Goal: Feedback & Contribution: Submit feedback/report problem

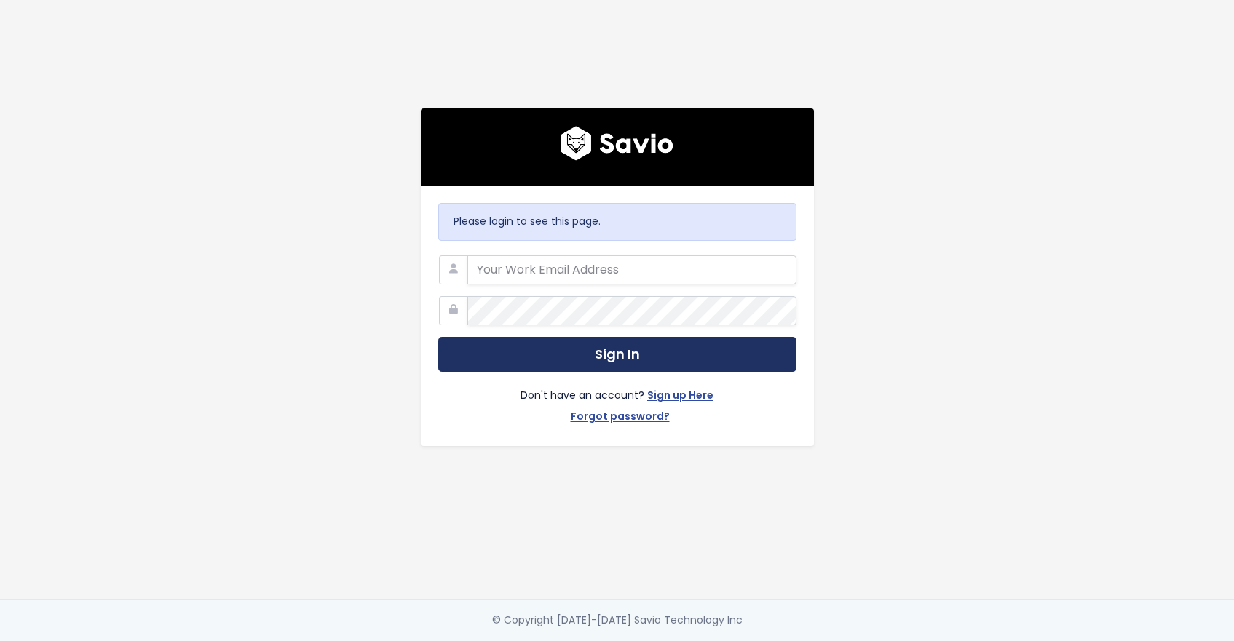
type input "[PERSON_NAME][EMAIL_ADDRESS][DOMAIN_NAME]"
click at [571, 355] on button "Sign In" at bounding box center [617, 355] width 358 height 36
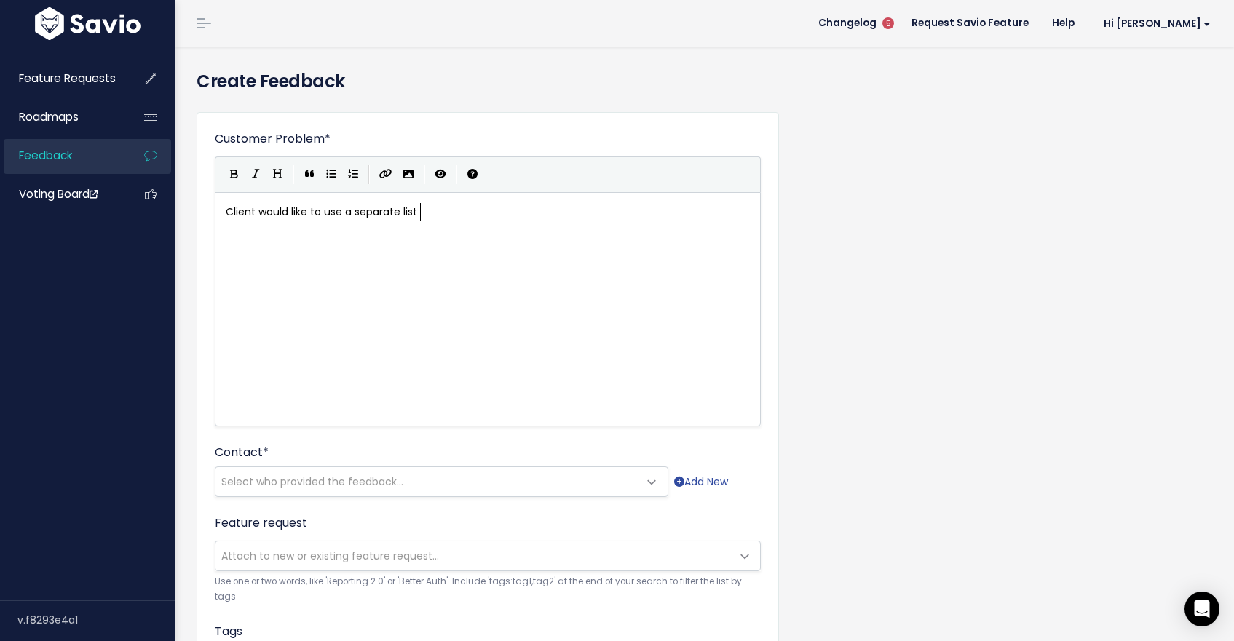
scroll to position [5, 193]
type textarea "Client would like to use a separate list"
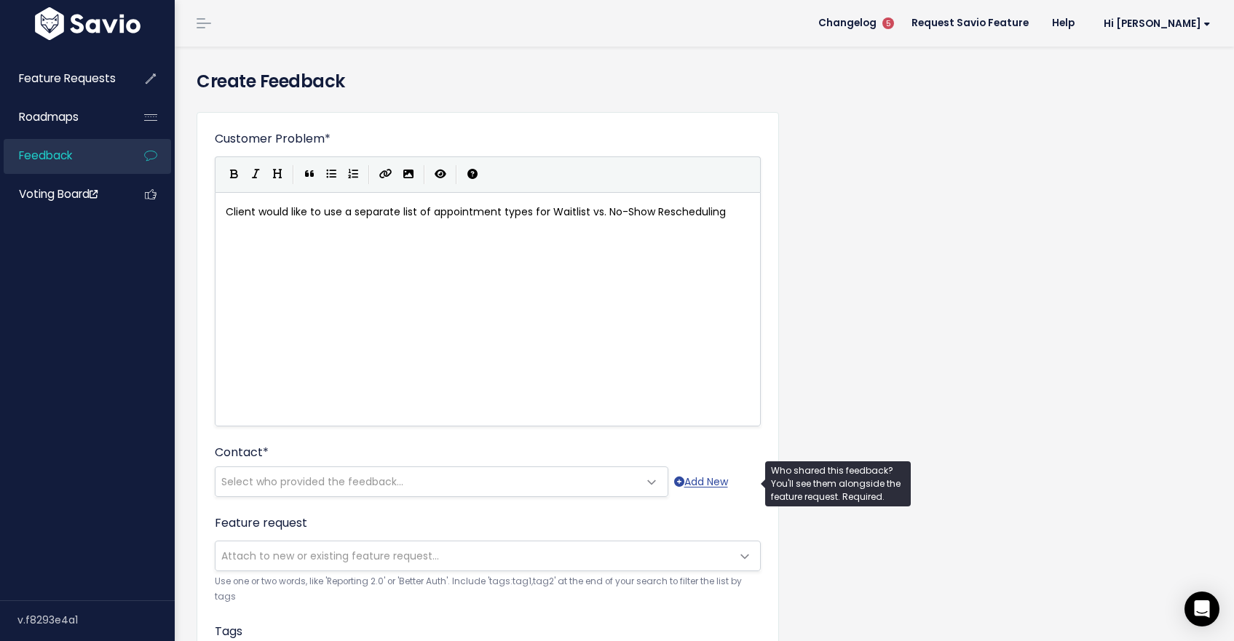
type textarea "of appointment types for Waitlist vs. No-Show Rescheduling"
click at [389, 471] on span "Select who provided the feedback..." at bounding box center [426, 481] width 423 height 29
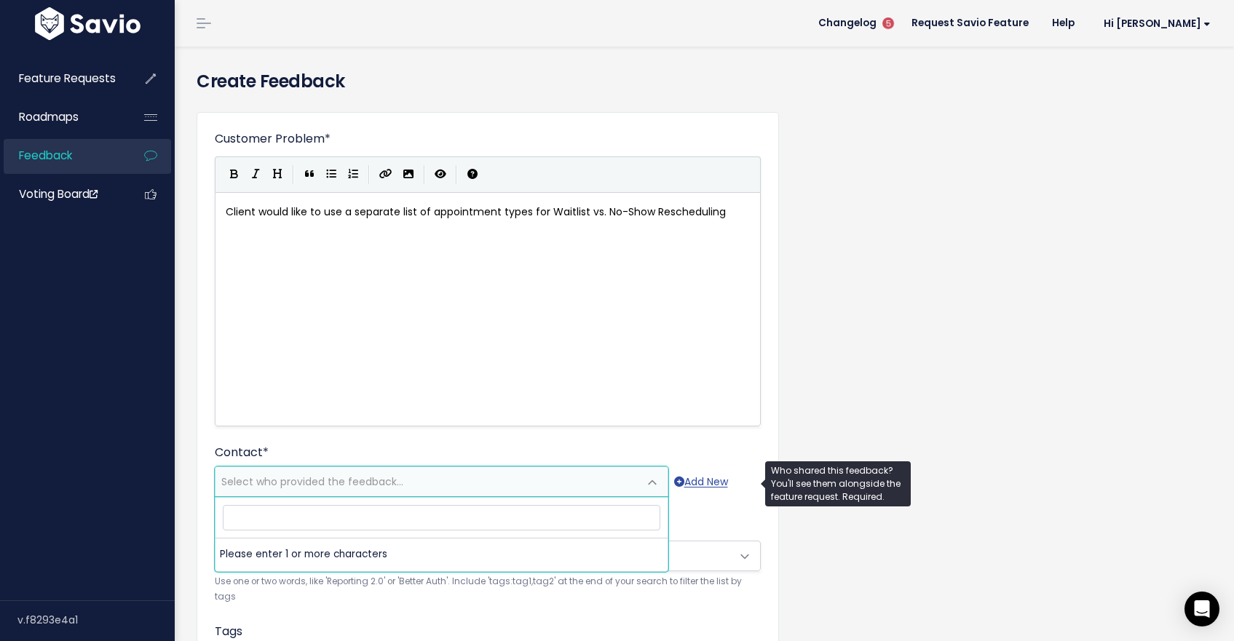
type input "s"
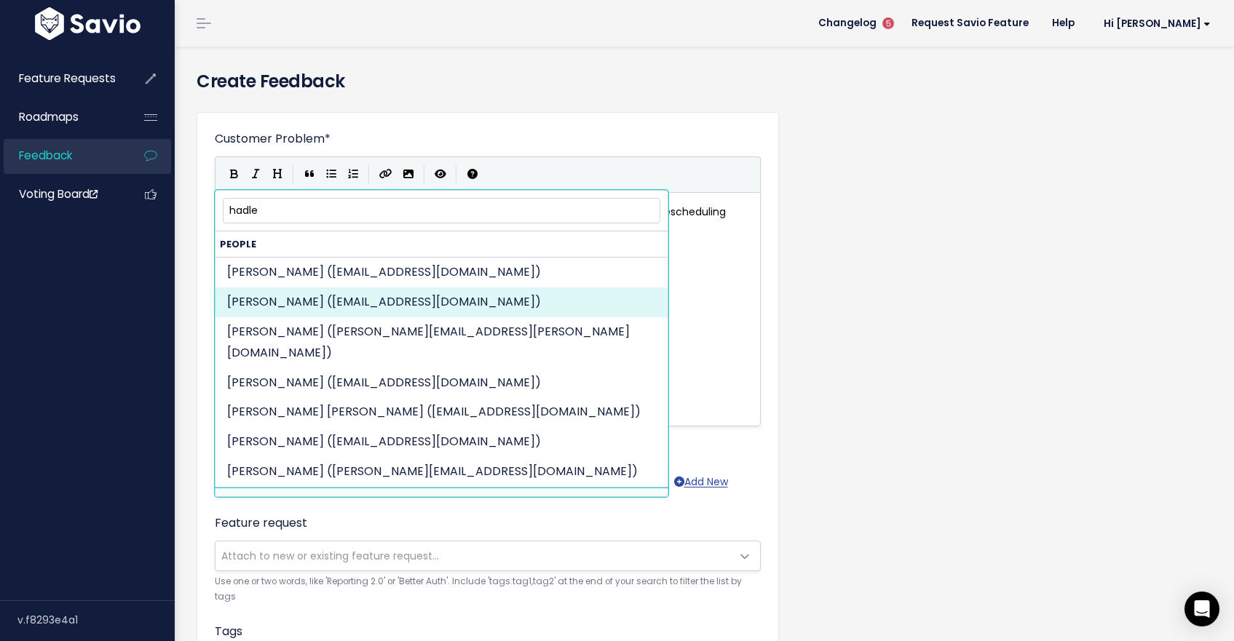
type input "hadle"
select select "83409217"
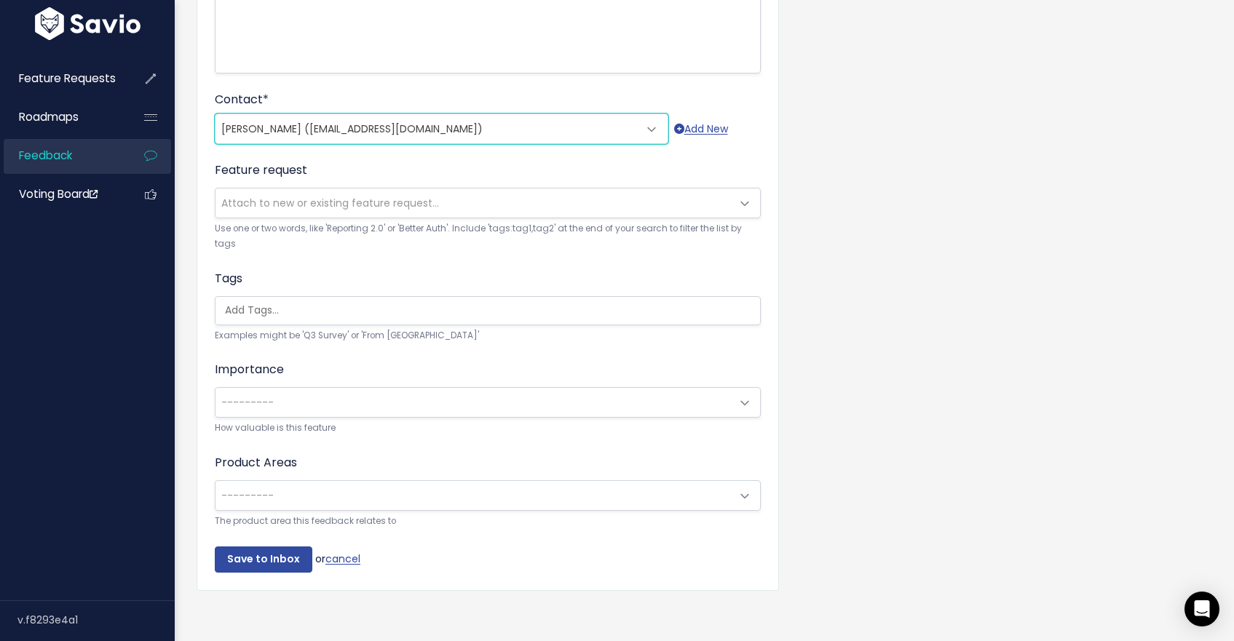
scroll to position [355, 0]
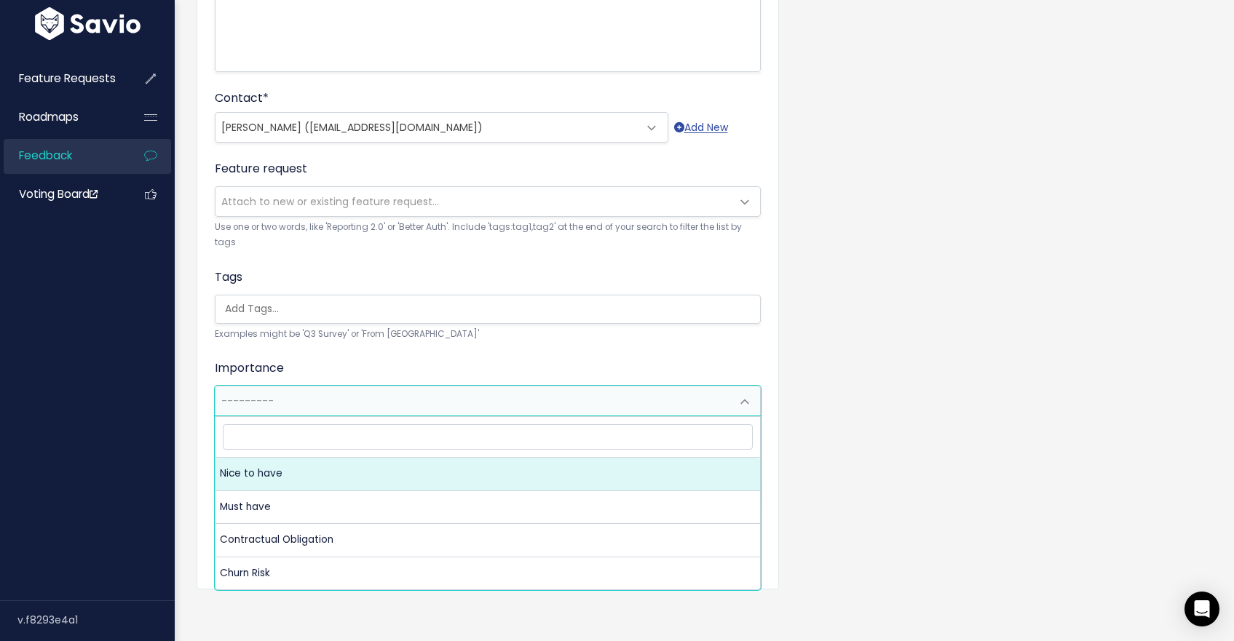
click at [420, 392] on span "---------" at bounding box center [472, 401] width 515 height 29
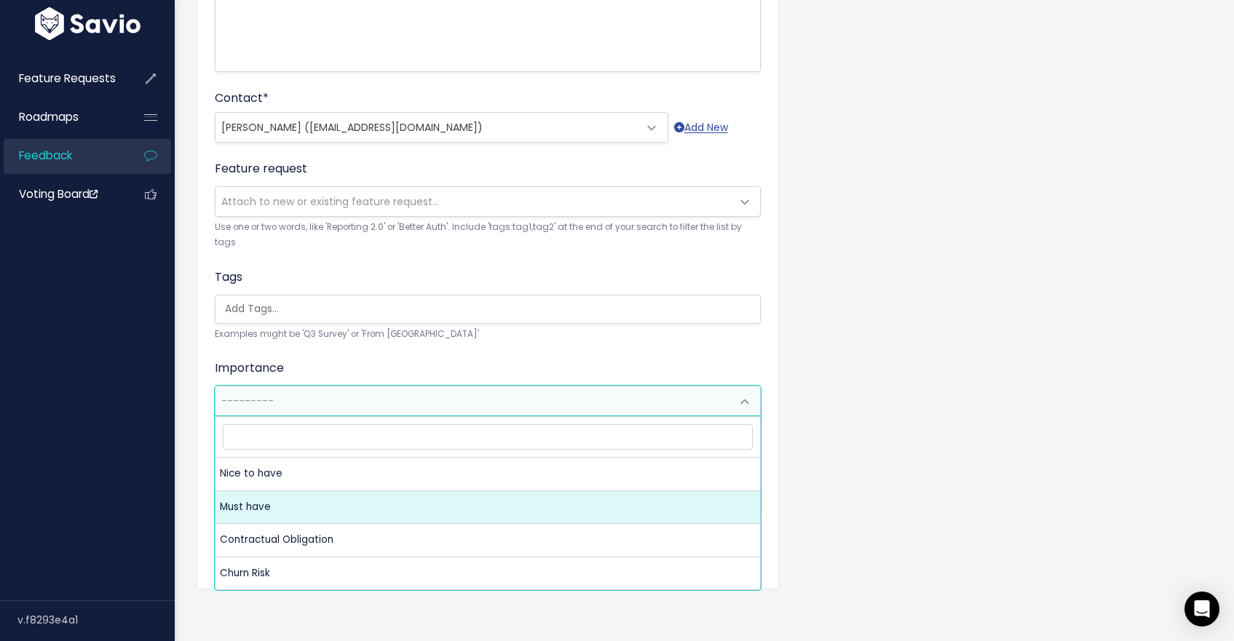
select select "MUST_HAVE"
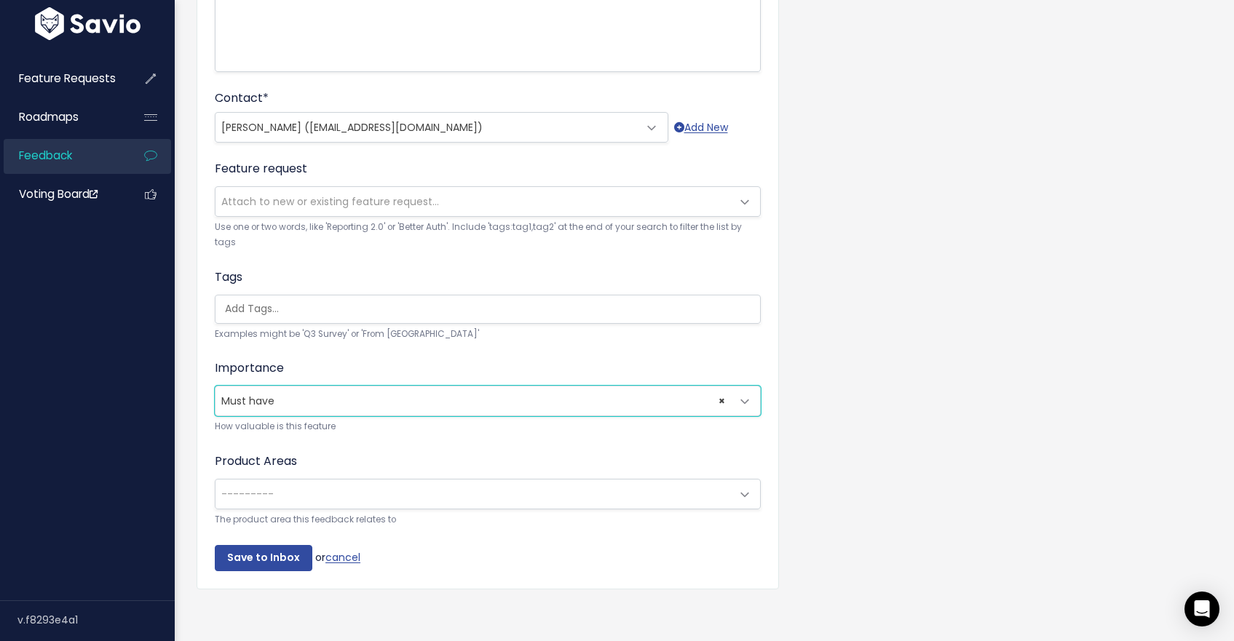
scroll to position [359, 0]
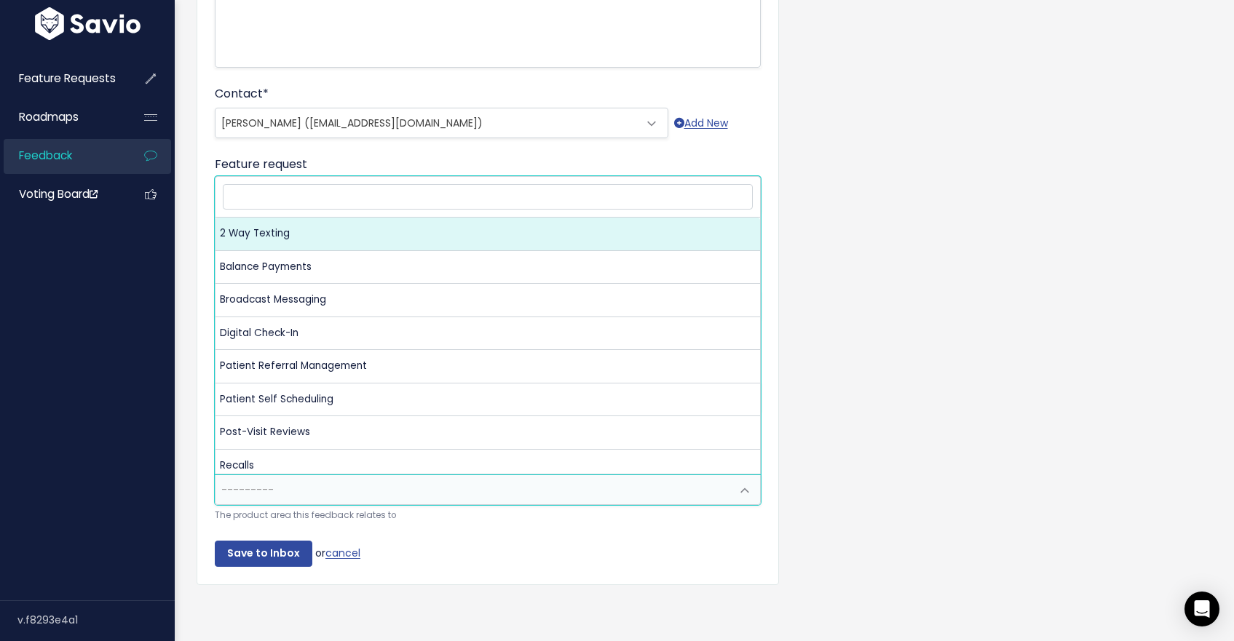
click at [370, 497] on span "---------" at bounding box center [472, 489] width 515 height 29
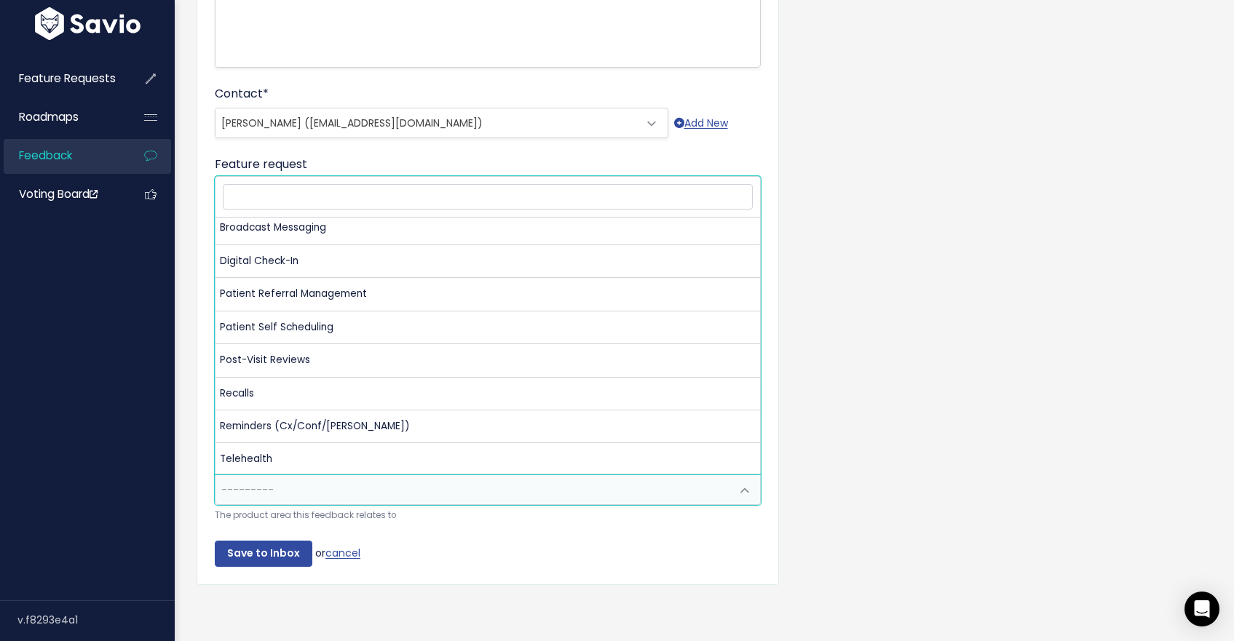
scroll to position [107, 0]
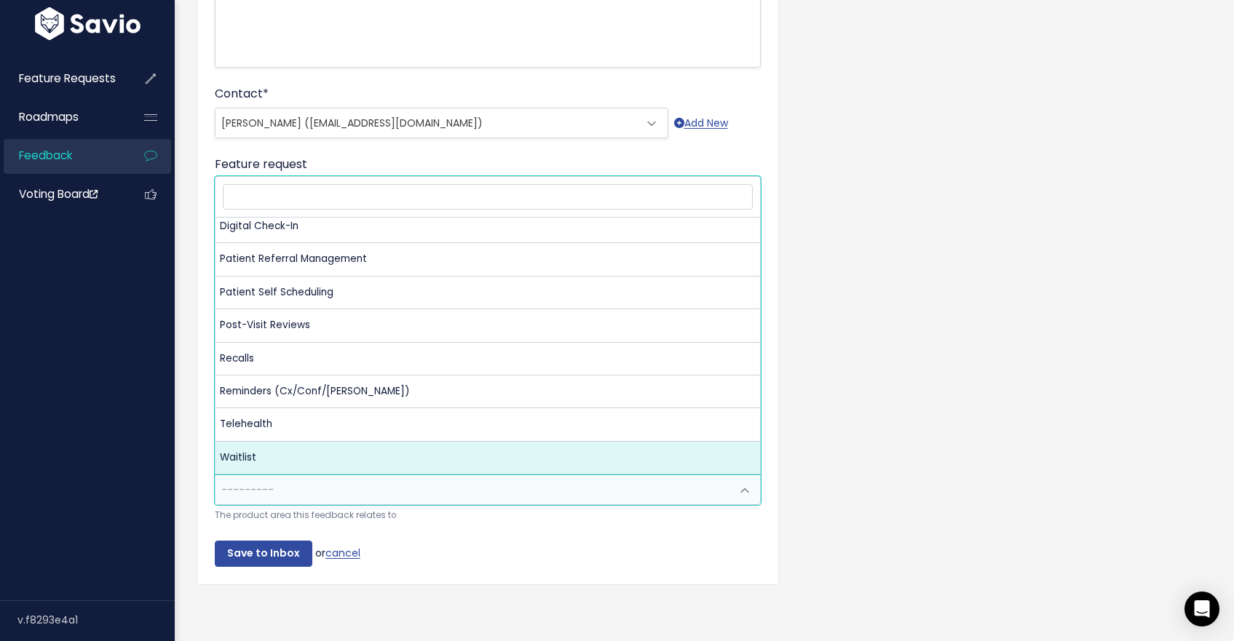
select select "NP:WAITLIST"
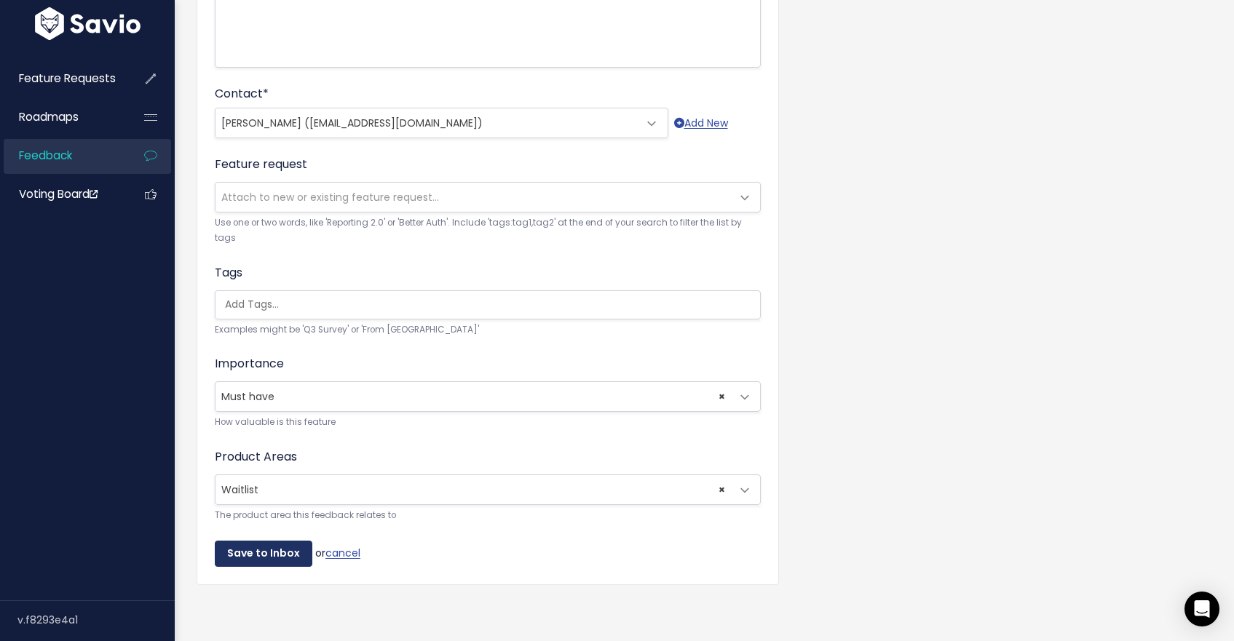
click at [282, 554] on input "Save to Inbox" at bounding box center [264, 554] width 98 height 26
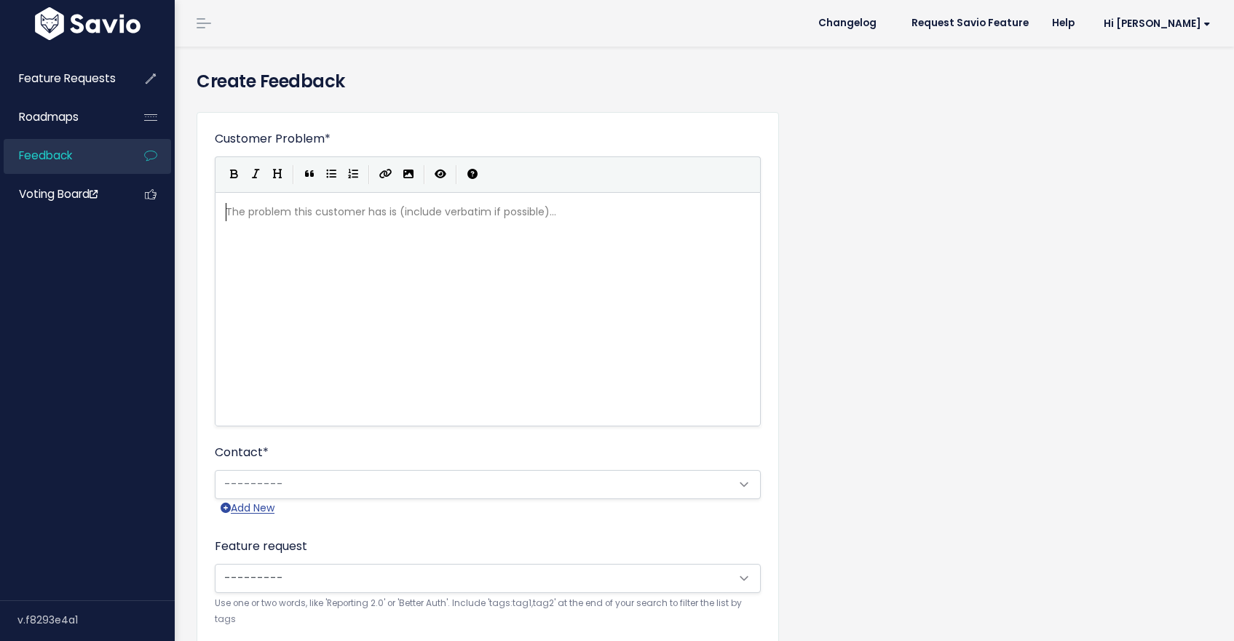
scroll to position [1, 0]
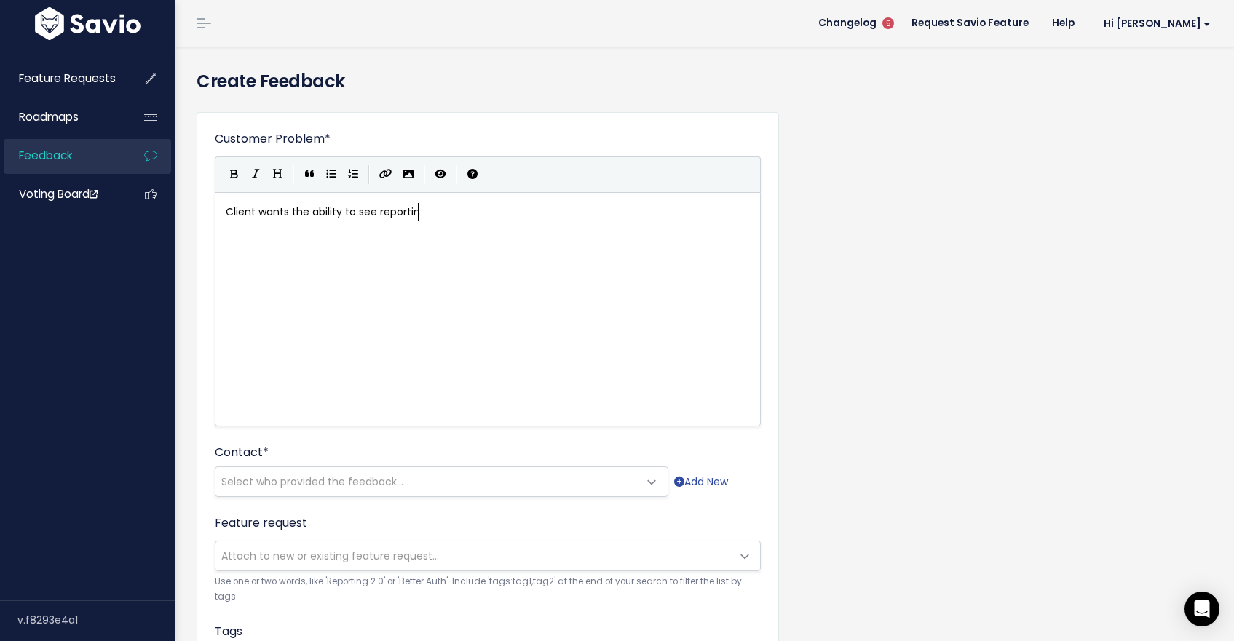
type textarea "Client wants the ability to see reportind"
type textarea "g datra"
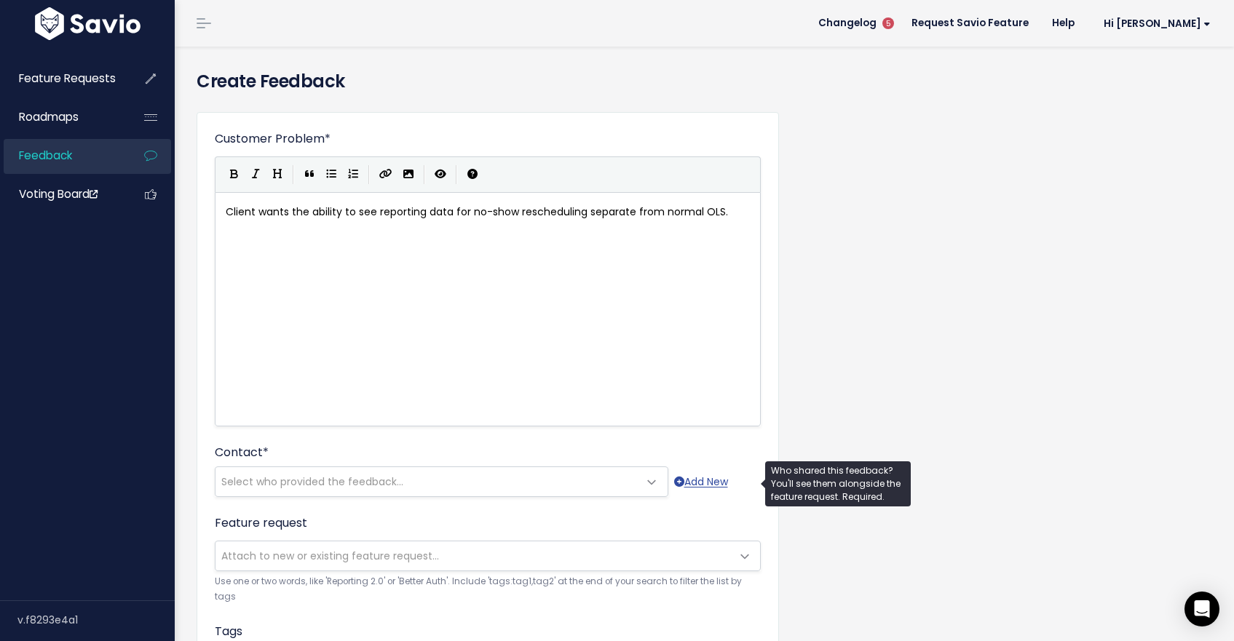
type textarea "a for no-show rescheduling separate from normal OLS."
click at [256, 470] on span "Select who provided the feedback..." at bounding box center [426, 481] width 423 height 29
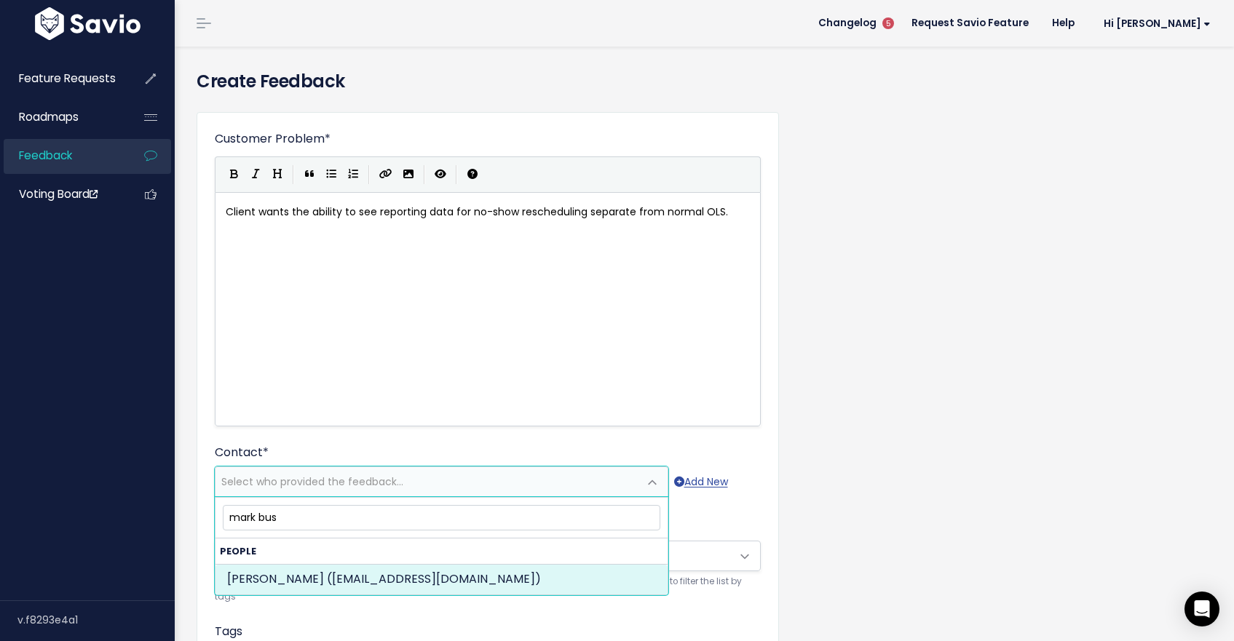
type input "mark bus"
select select "87428539"
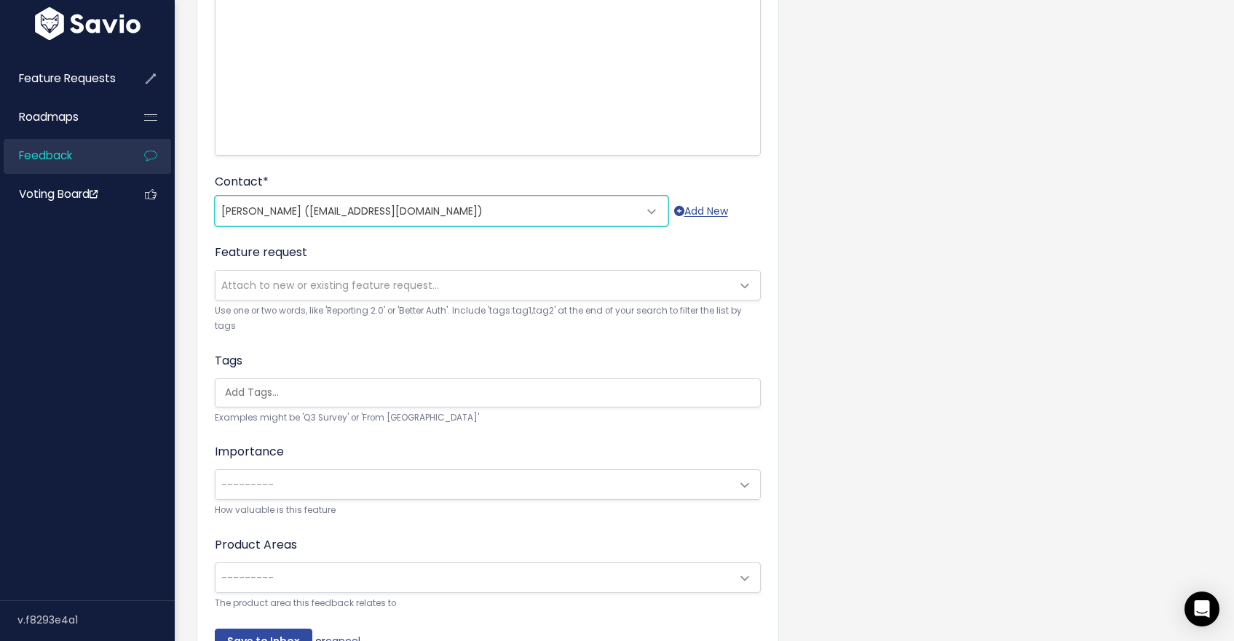
scroll to position [293, 0]
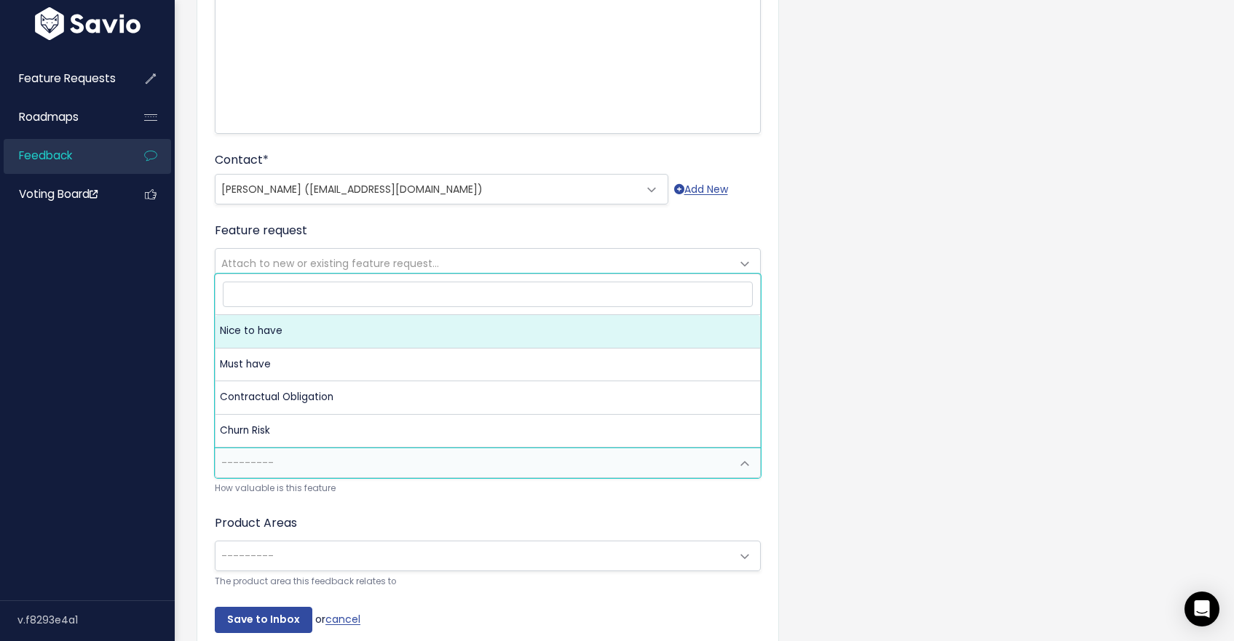
click at [317, 461] on span "---------" at bounding box center [472, 462] width 515 height 29
select select "NICE_TO_HAVE"
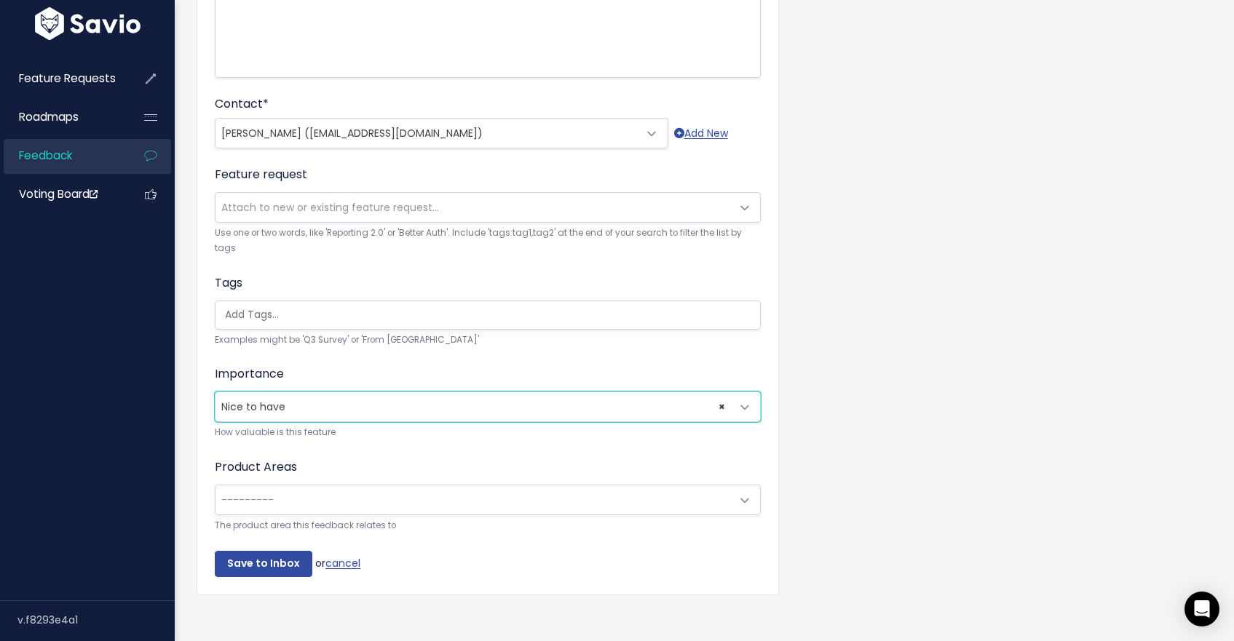
scroll to position [359, 0]
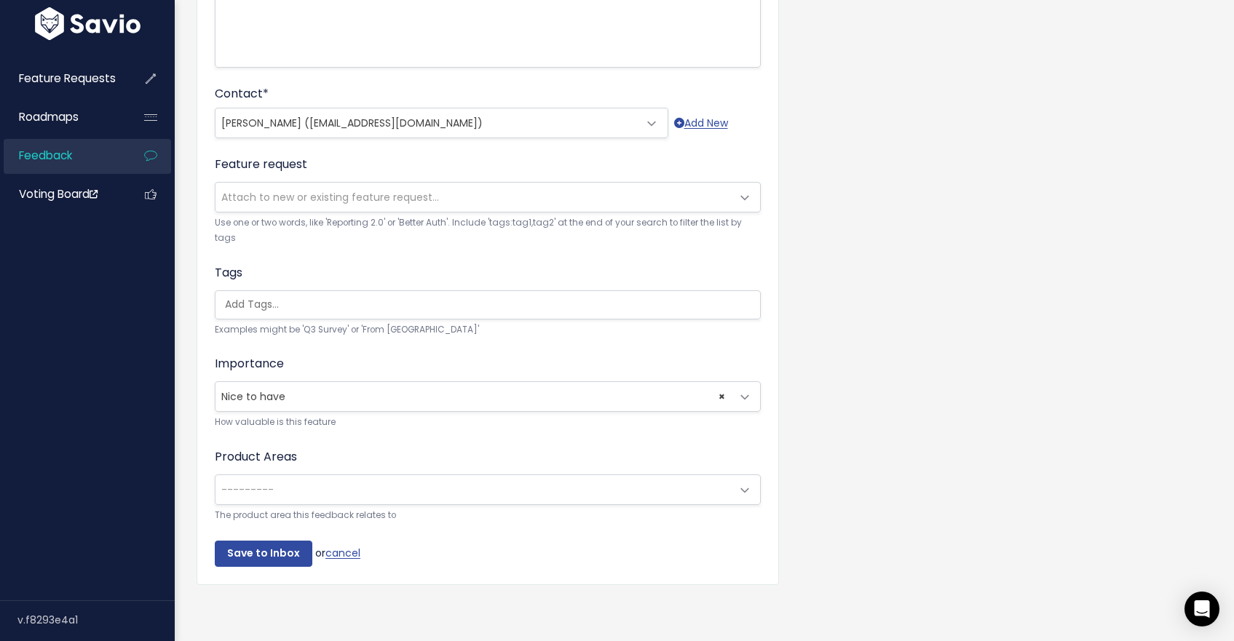
click at [311, 489] on span "---------" at bounding box center [472, 489] width 515 height 29
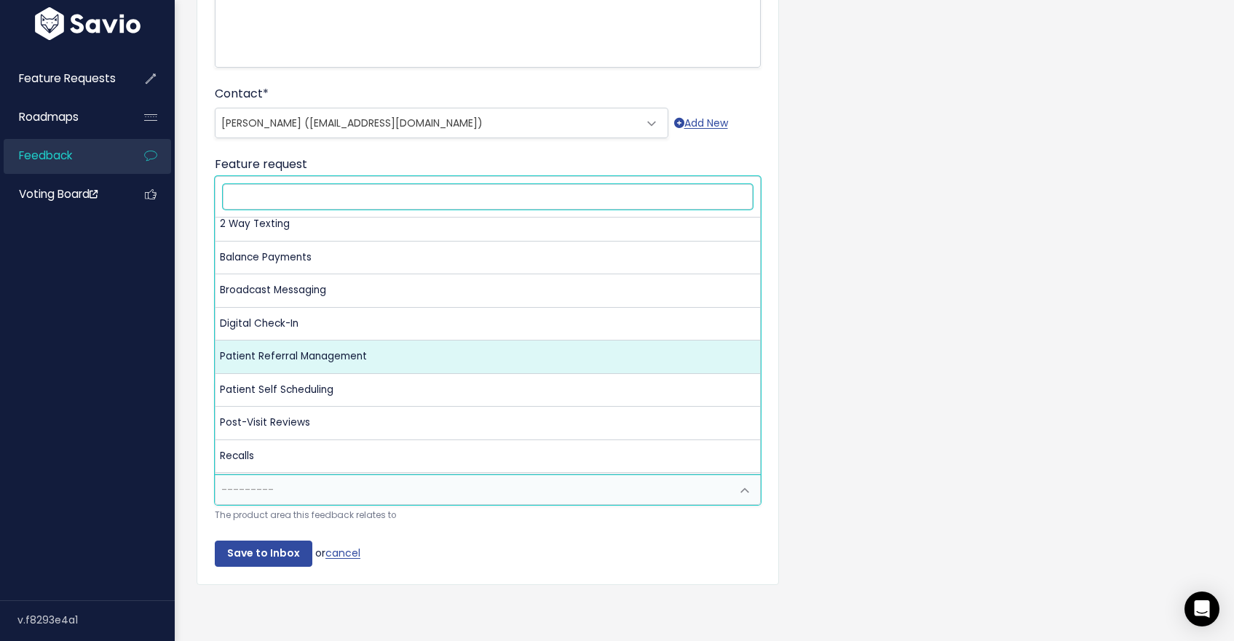
scroll to position [0, 0]
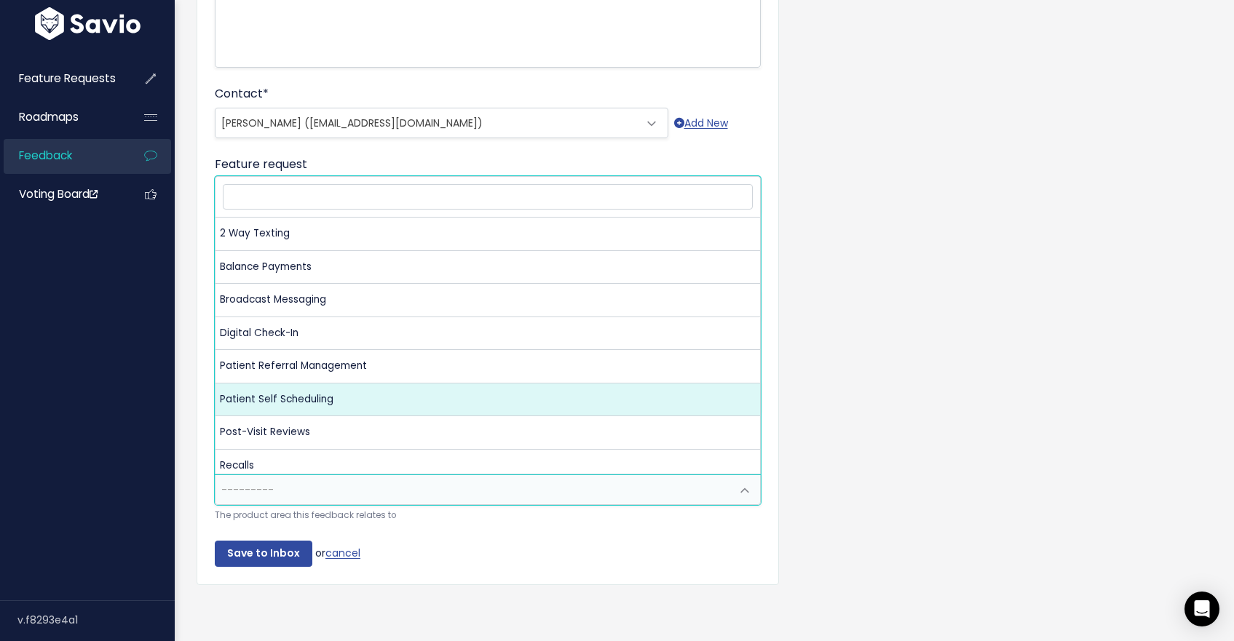
select select "NP:PATIENT_SELF_SCHEDULING"
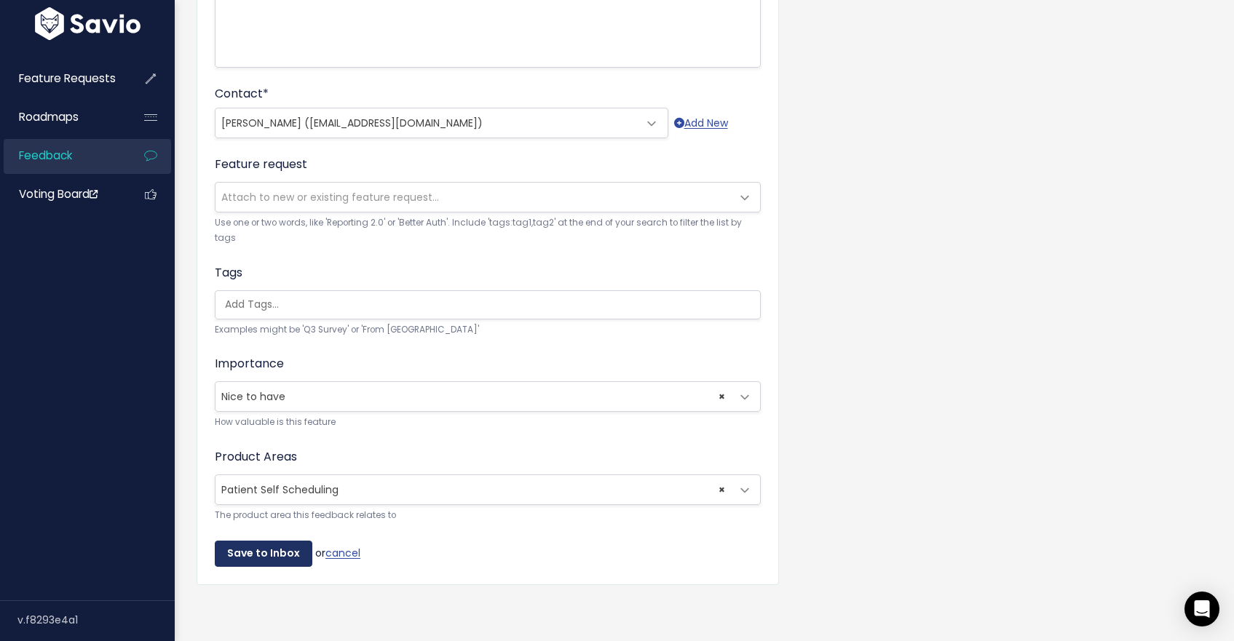
click at [278, 550] on input "Save to Inbox" at bounding box center [264, 554] width 98 height 26
